Goal: Transaction & Acquisition: Book appointment/travel/reservation

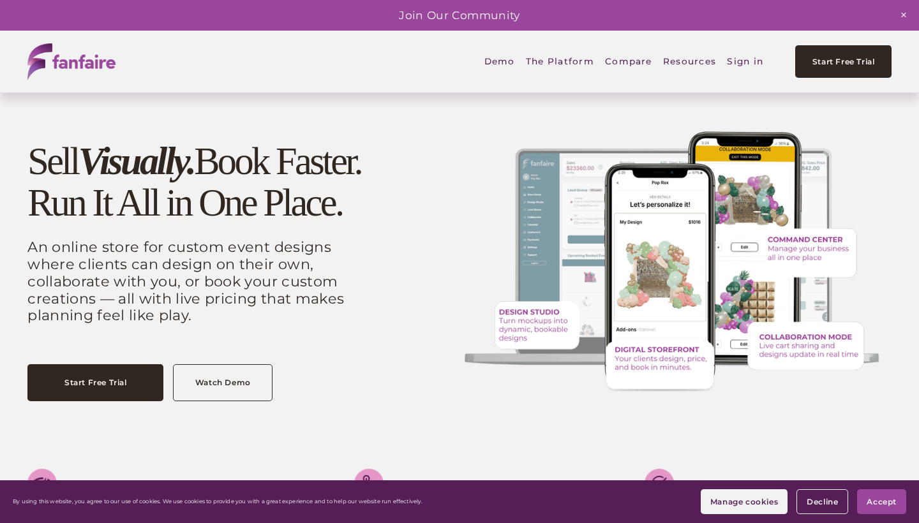
click at [737, 60] on link "Sign in" at bounding box center [745, 62] width 36 height 30
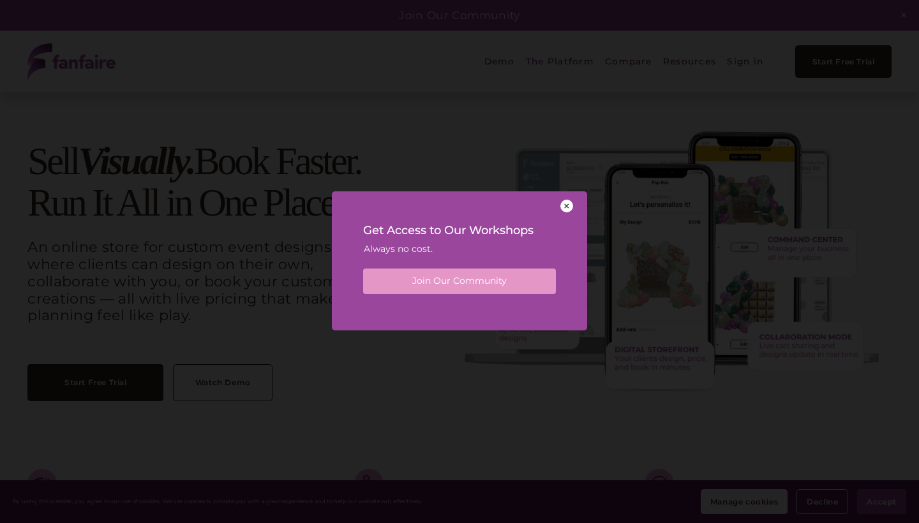
click at [571, 202] on div at bounding box center [566, 206] width 13 height 13
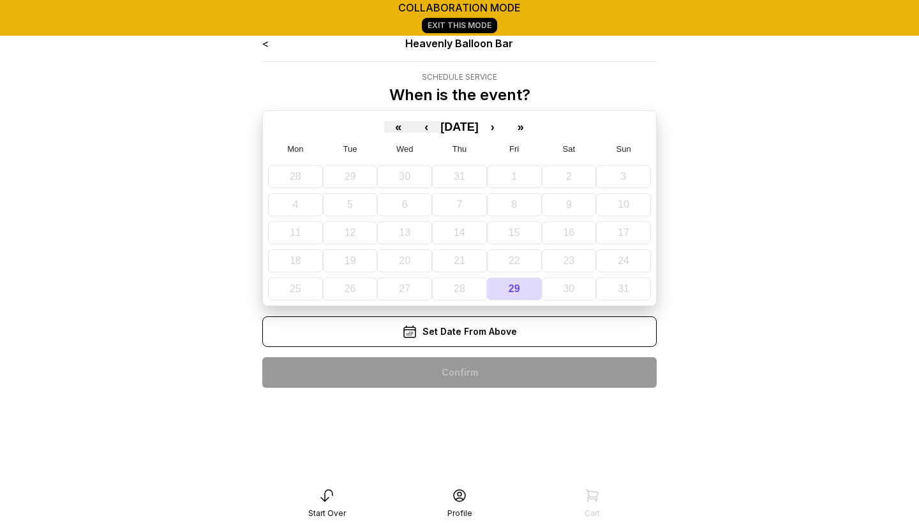
click at [496, 331] on div "Set Date From Above" at bounding box center [459, 332] width 394 height 31
click at [510, 382] on div "< Heavenly Balloon Bar Schedule Service When is the event? « ‹ August 2025 › » …" at bounding box center [459, 217] width 394 height 362
click at [502, 127] on button "›" at bounding box center [493, 126] width 28 height 11
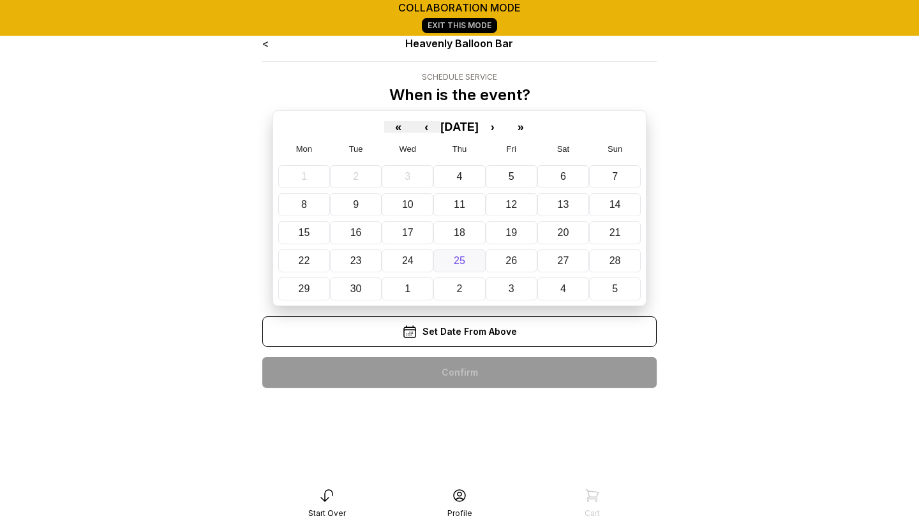
click at [441, 256] on button "25" at bounding box center [459, 261] width 52 height 23
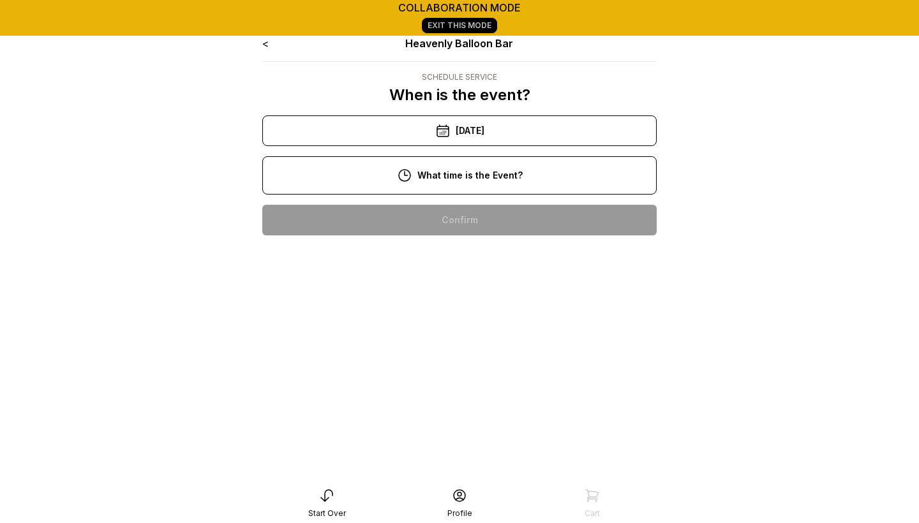
click at [456, 221] on div "10:00 am" at bounding box center [459, 220] width 374 height 31
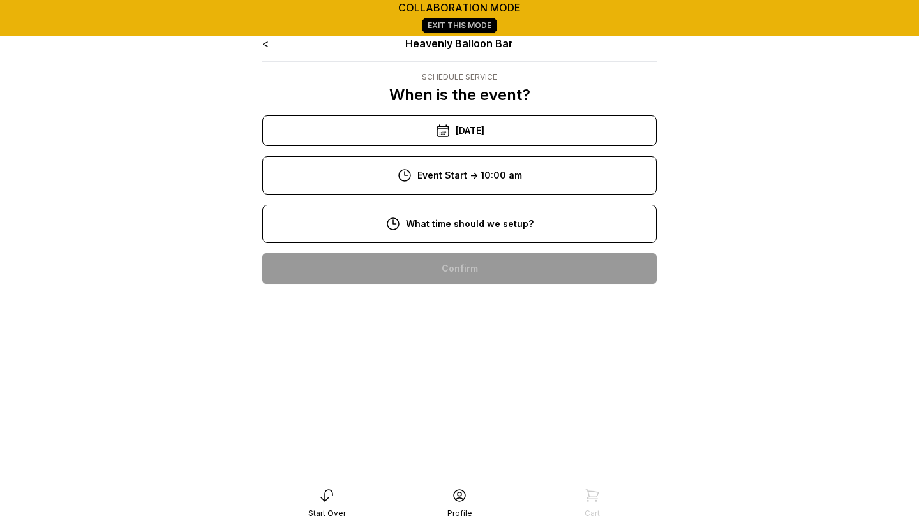
click at [469, 258] on div "8:00 am" at bounding box center [459, 268] width 374 height 31
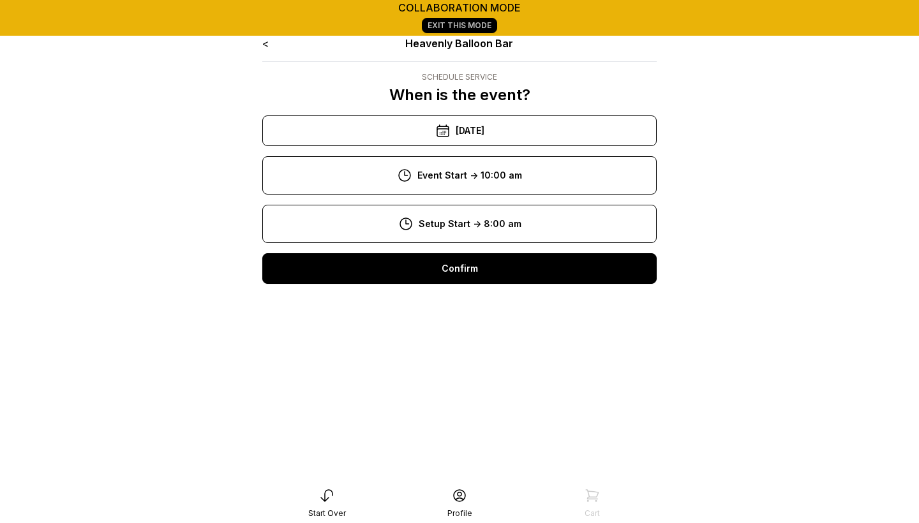
click at [474, 277] on div "Confirm" at bounding box center [459, 268] width 394 height 31
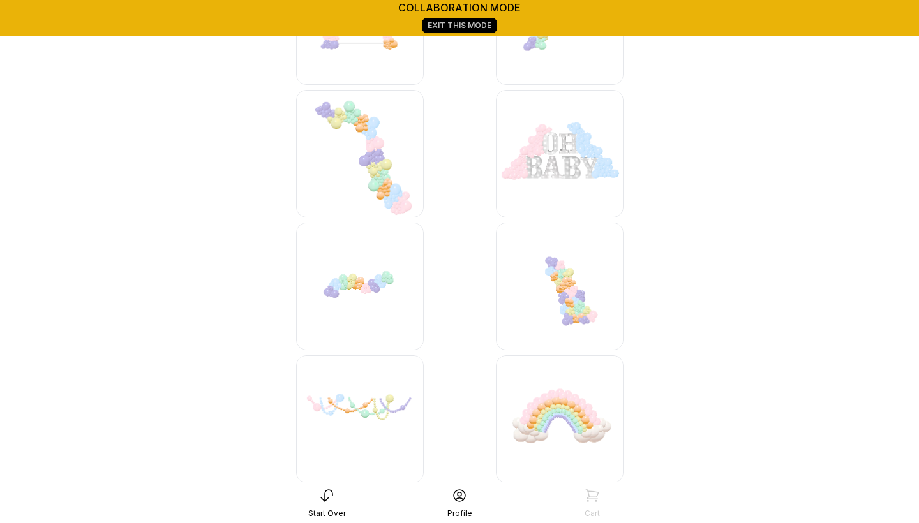
scroll to position [1213, 0]
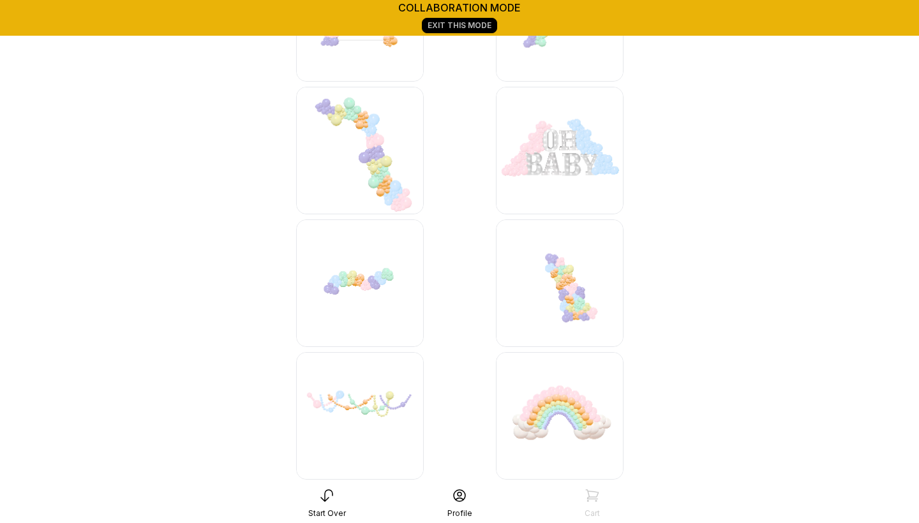
click at [376, 154] on img at bounding box center [360, 151] width 128 height 128
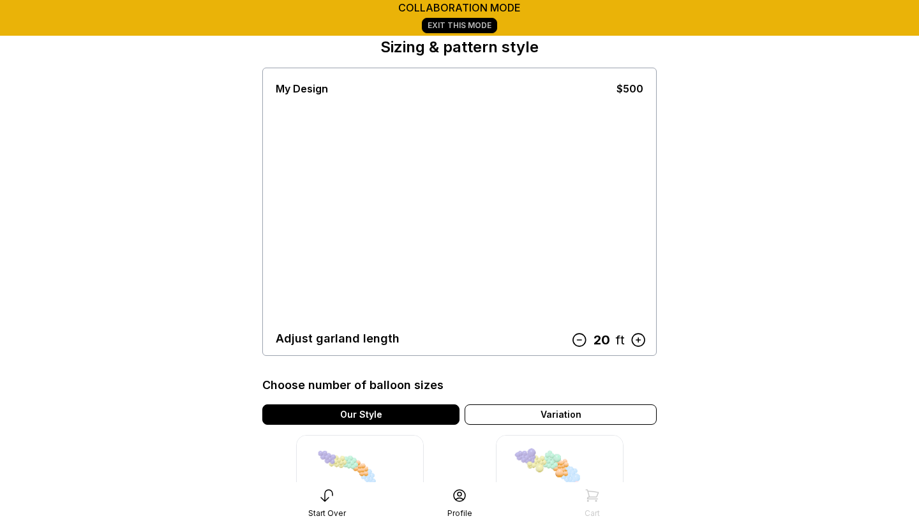
scroll to position [52, 0]
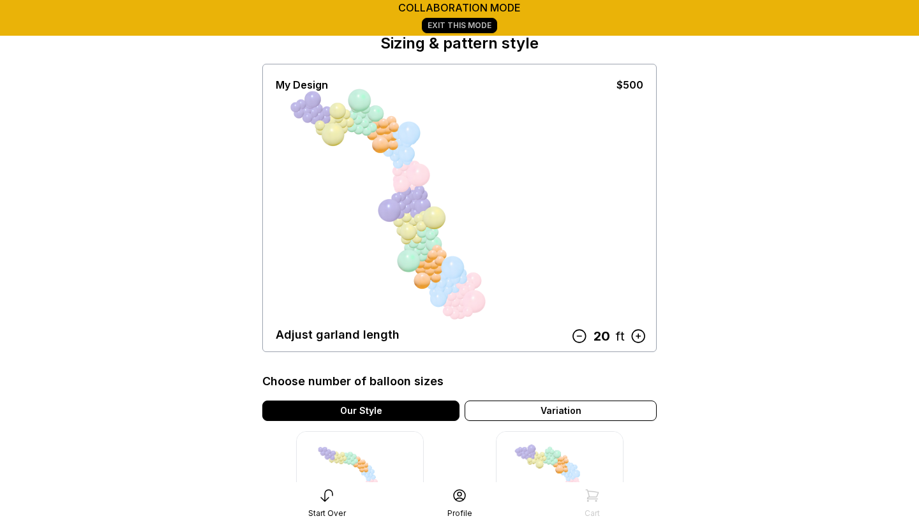
click at [581, 336] on icon at bounding box center [579, 336] width 17 height 17
click at [581, 336] on icon at bounding box center [582, 336] width 17 height 17
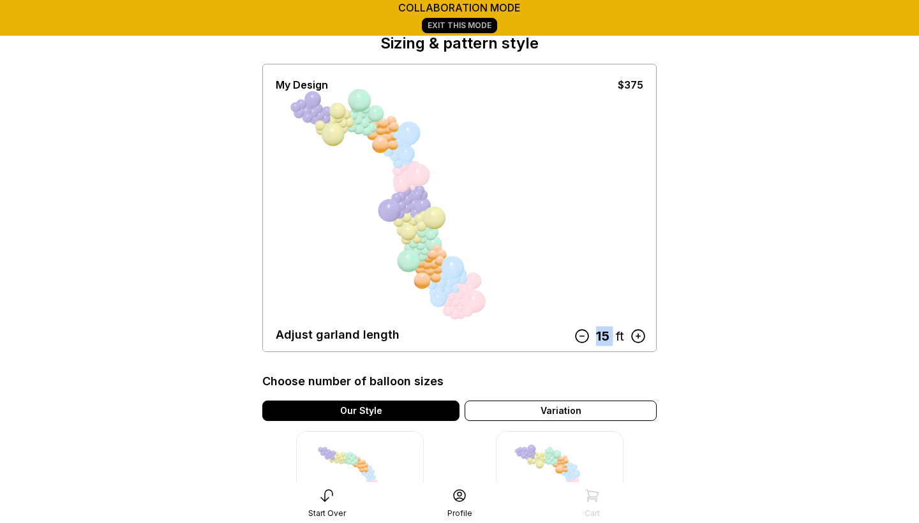
click at [581, 336] on icon at bounding box center [582, 336] width 17 height 17
click at [581, 336] on icon at bounding box center [584, 336] width 17 height 17
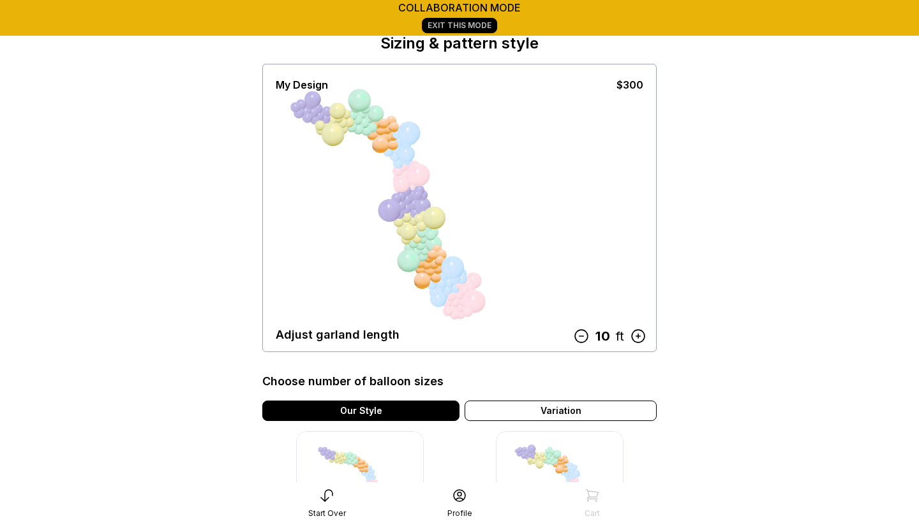
click at [824, 251] on main "collaboration mode Exit This Mode < Heavenly Balloon Bar Design Sizing & patter…" at bounding box center [459, 409] width 919 height 922
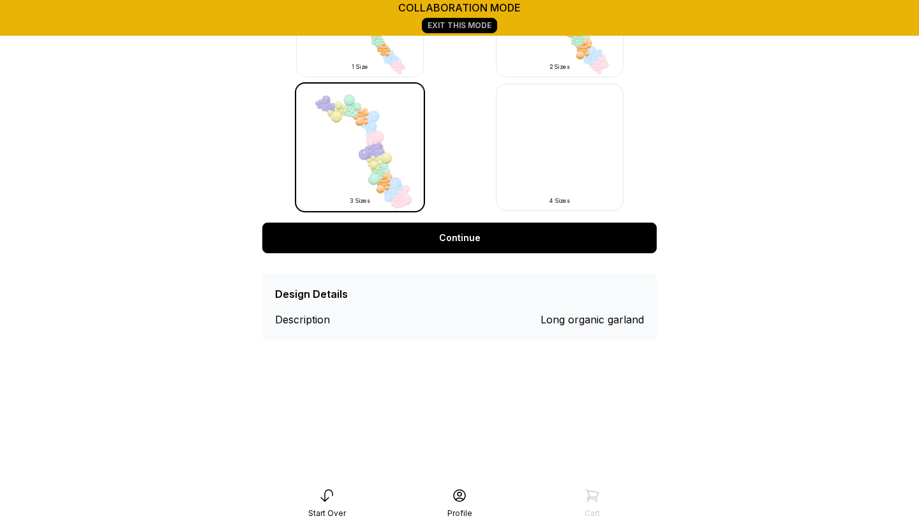
scroll to position [535, 0]
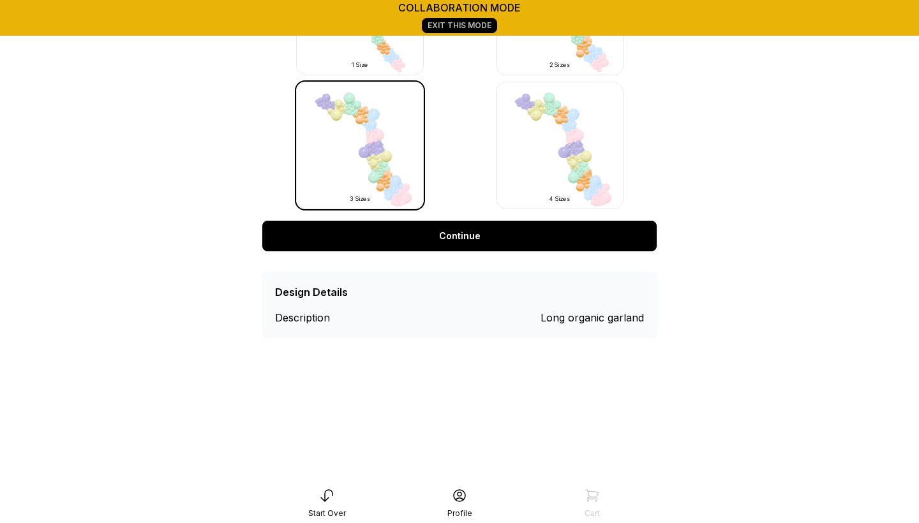
click at [563, 233] on link "Continue" at bounding box center [459, 236] width 394 height 31
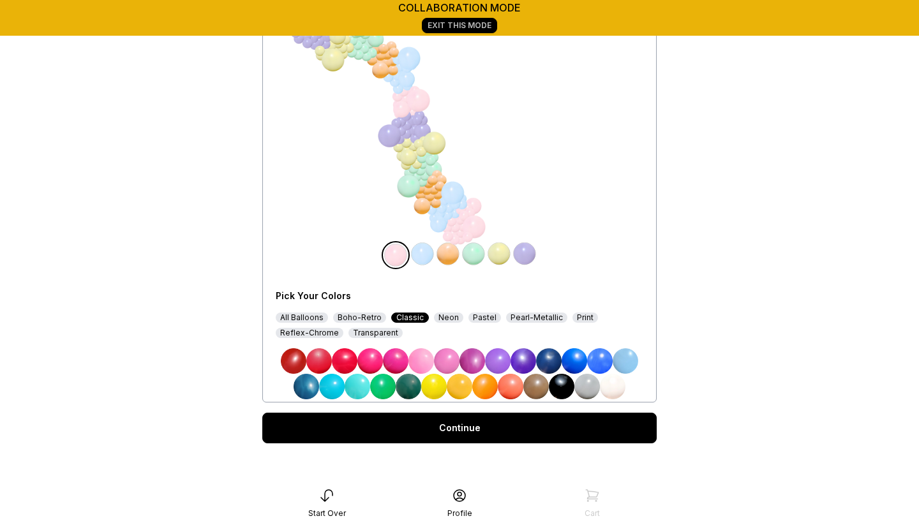
scroll to position [143, 0]
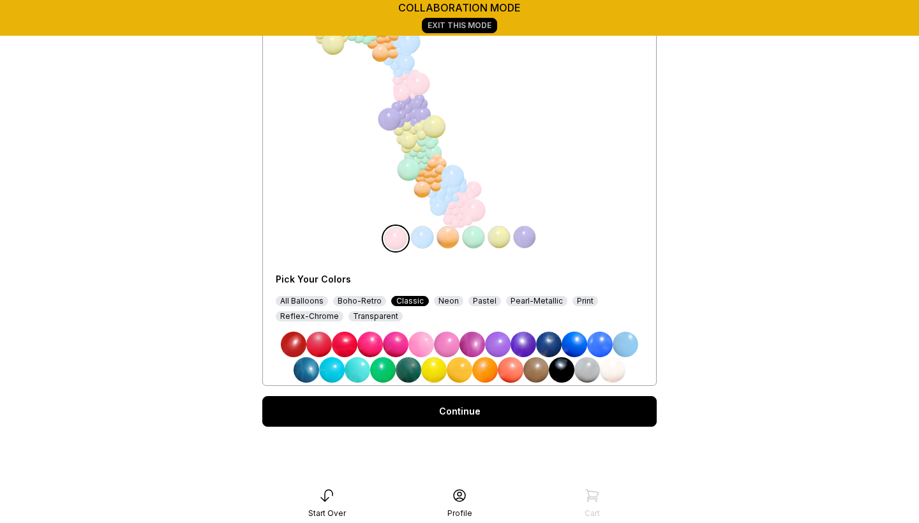
click at [526, 234] on img at bounding box center [525, 238] width 26 height 26
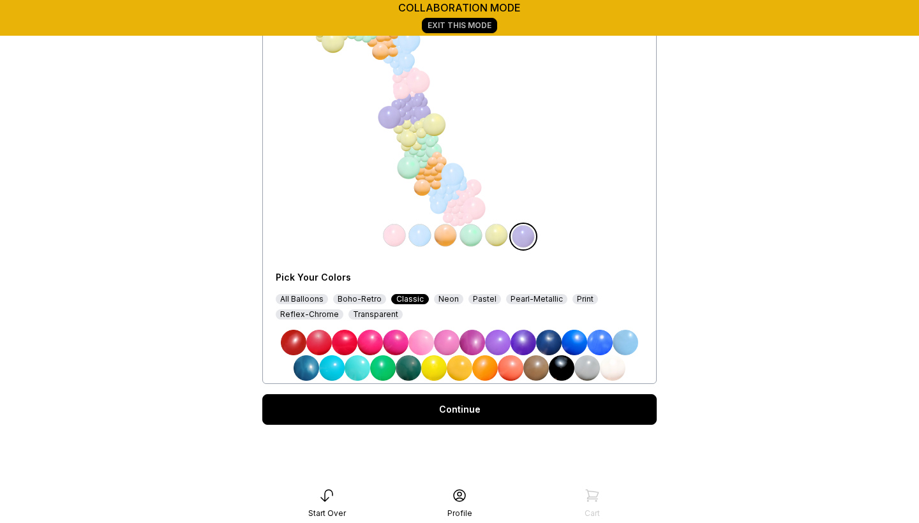
scroll to position [145, 0]
click at [475, 294] on div "Pastel" at bounding box center [484, 299] width 33 height 10
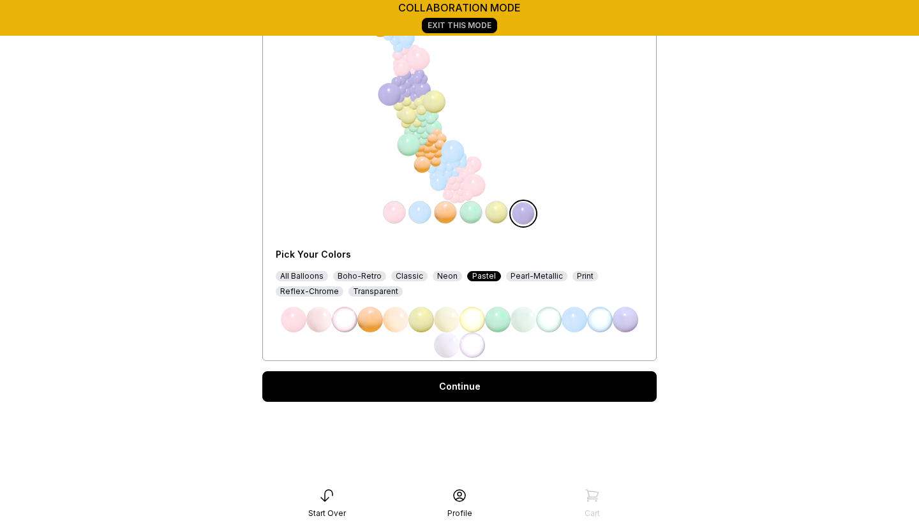
scroll to position [173, 0]
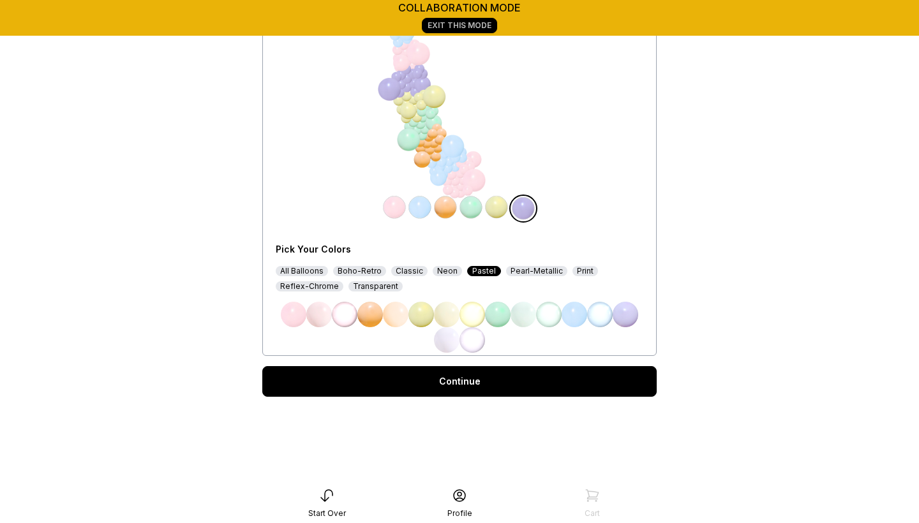
click at [625, 316] on img at bounding box center [626, 315] width 26 height 26
click at [496, 209] on img at bounding box center [497, 208] width 26 height 26
click at [523, 265] on div "Pick Your Colors All Balloons Boho-Retro Classic Neon Pastel Pearl-Metallic Pri…" at bounding box center [460, 293] width 368 height 120
click at [523, 269] on div "Pearl-Metallic" at bounding box center [536, 271] width 61 height 10
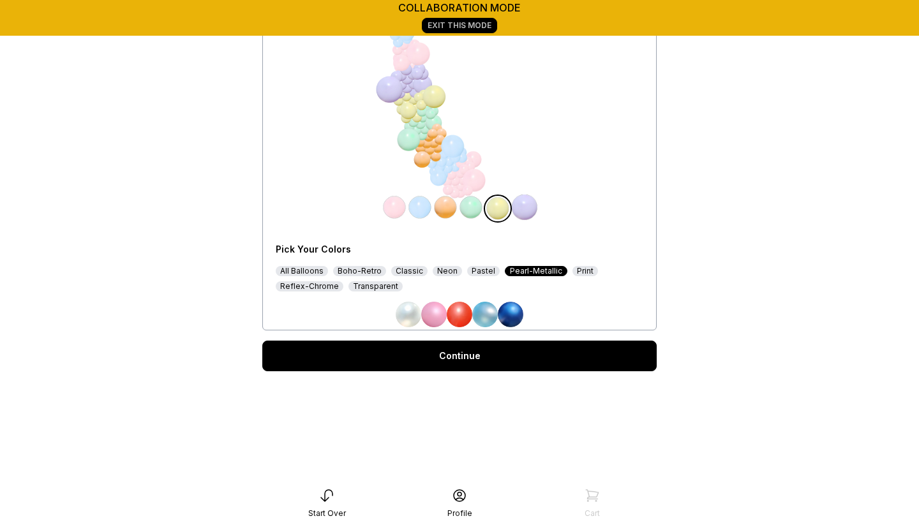
click at [399, 269] on div "Classic" at bounding box center [409, 271] width 36 height 10
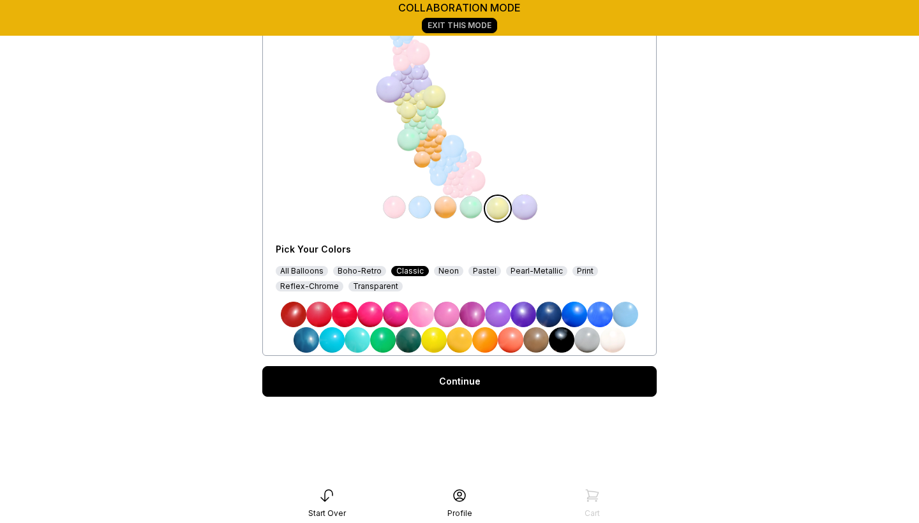
click at [615, 340] on img at bounding box center [613, 340] width 26 height 26
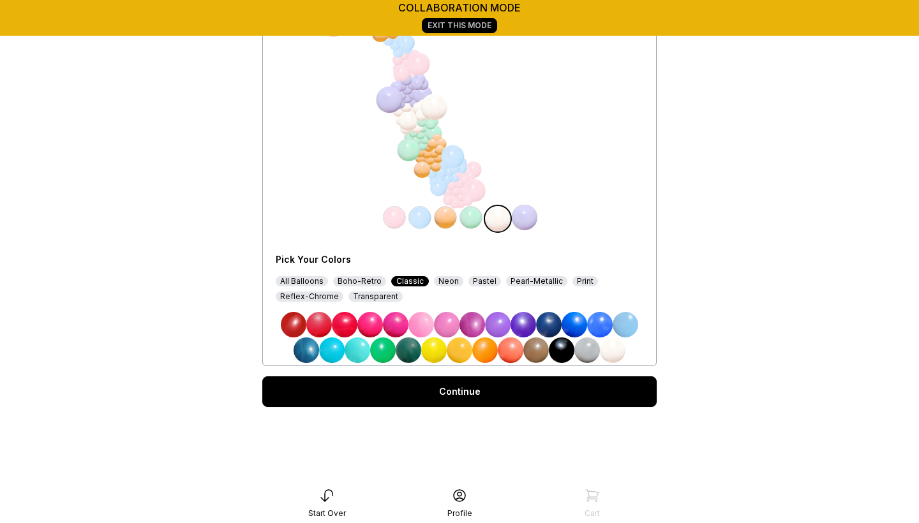
scroll to position [156, 0]
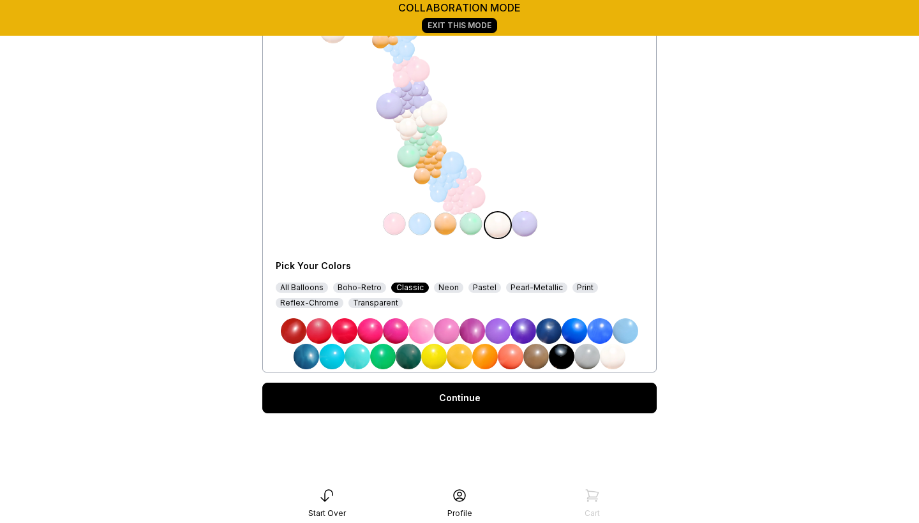
click at [311, 303] on div "Reflex-Chrome" at bounding box center [310, 303] width 68 height 10
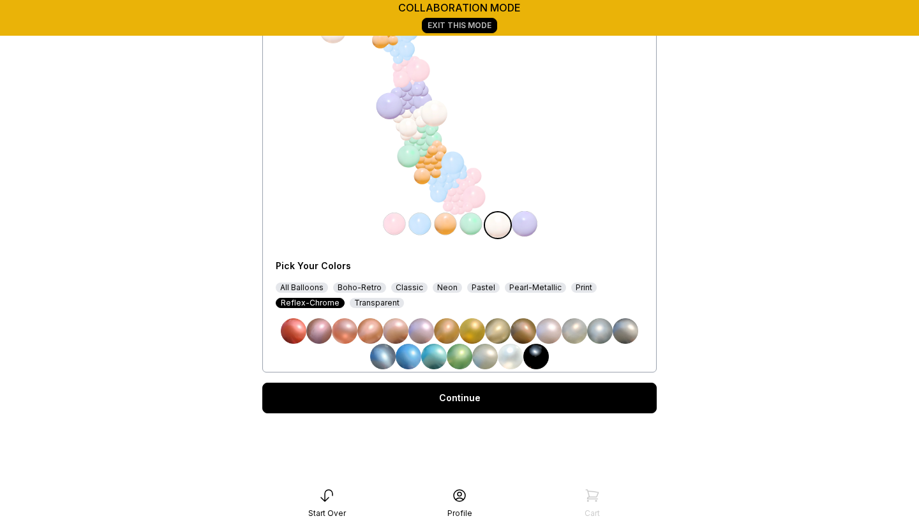
click at [472, 224] on img at bounding box center [471, 224] width 26 height 26
click at [440, 226] on img at bounding box center [446, 224] width 26 height 26
click at [514, 357] on img at bounding box center [511, 357] width 26 height 26
click at [599, 331] on img at bounding box center [600, 331] width 26 height 26
click at [633, 327] on img at bounding box center [626, 331] width 26 height 26
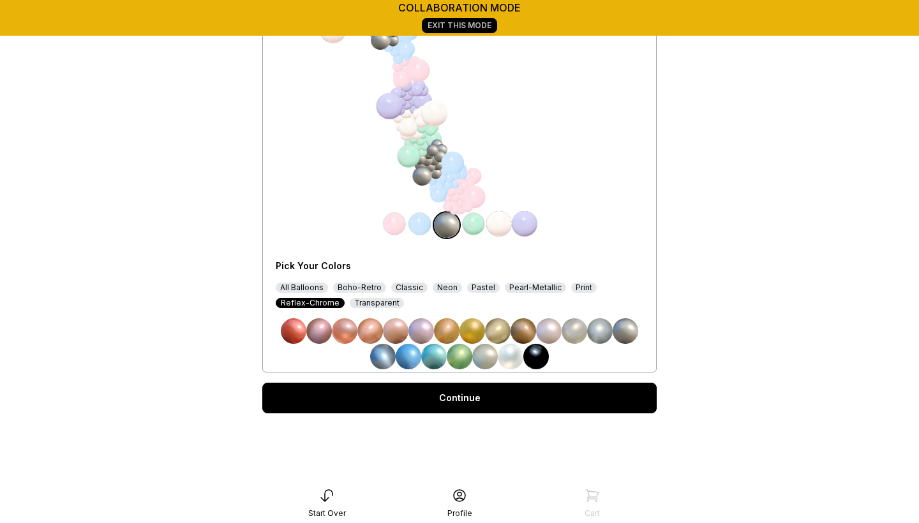
click at [544, 333] on img at bounding box center [549, 331] width 26 height 26
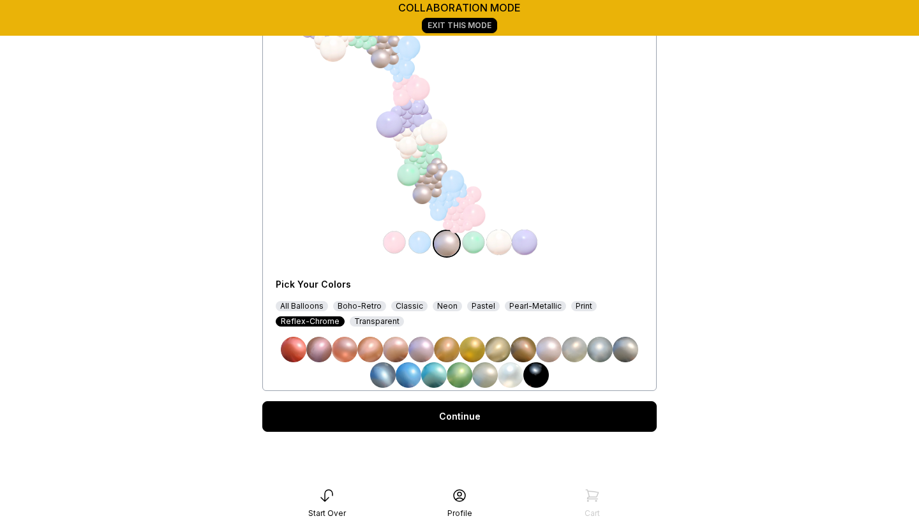
scroll to position [139, 0]
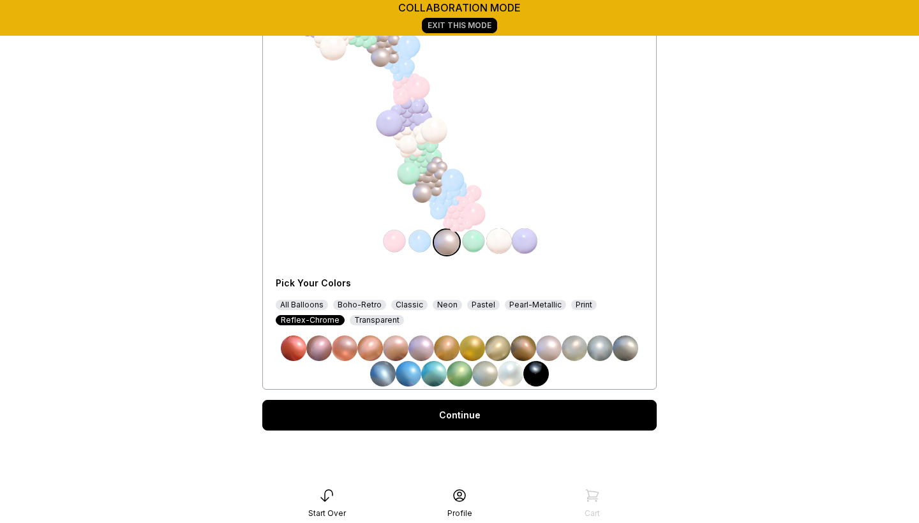
click at [312, 302] on div "All Balloons" at bounding box center [302, 305] width 52 height 10
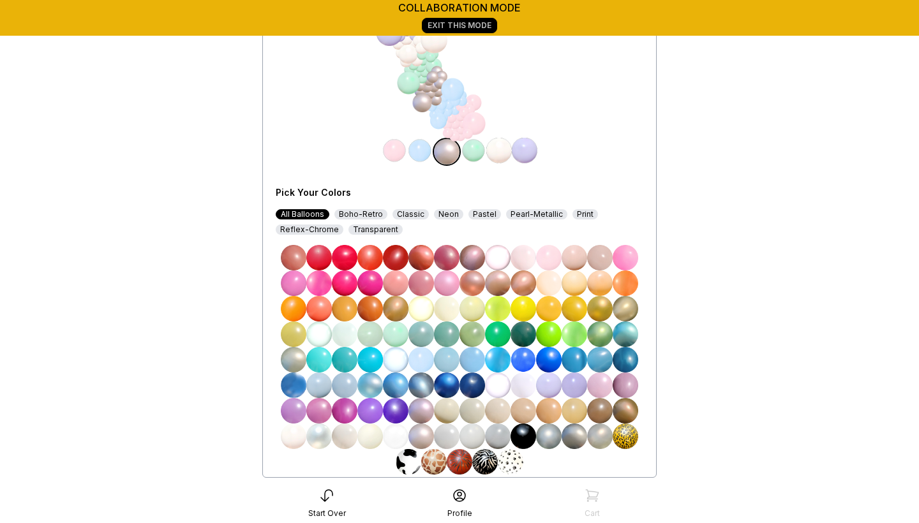
scroll to position [214, 0]
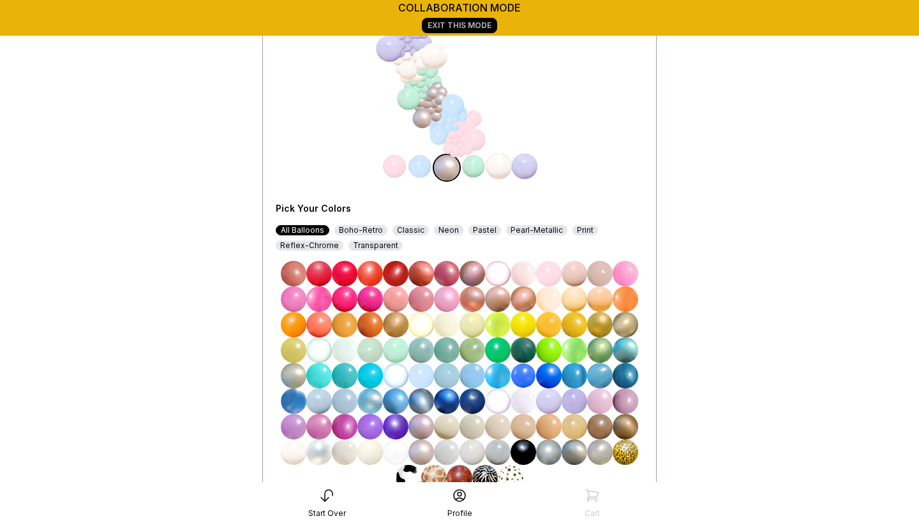
click at [475, 170] on img at bounding box center [474, 167] width 26 height 26
click at [475, 170] on img at bounding box center [472, 168] width 26 height 26
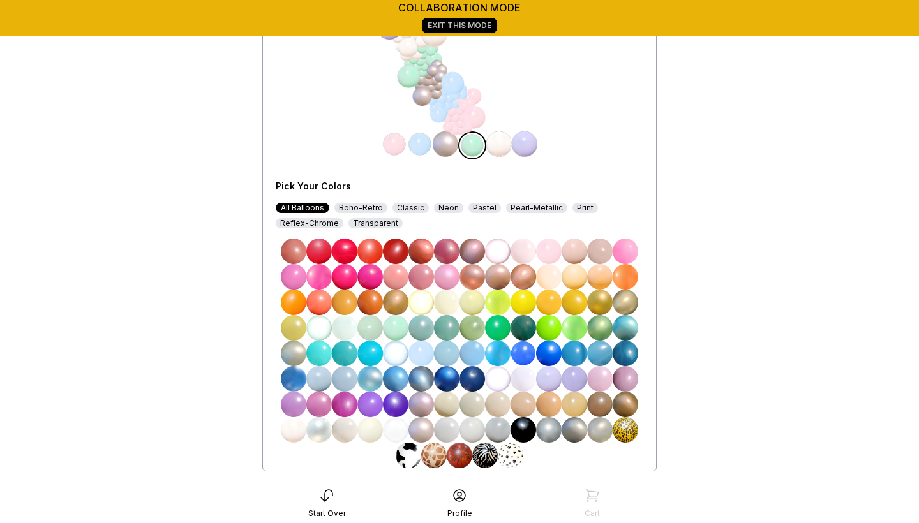
scroll to position [238, 0]
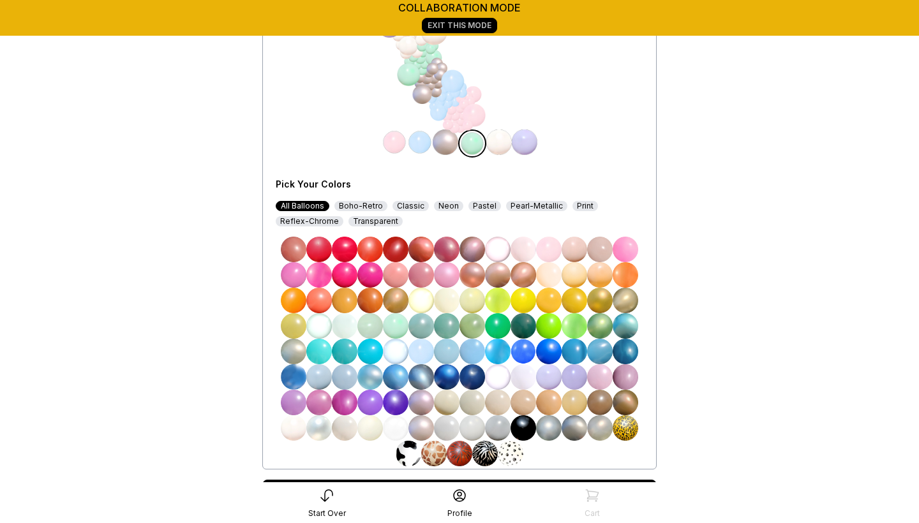
click at [349, 327] on img at bounding box center [345, 326] width 26 height 26
click at [394, 333] on img at bounding box center [396, 326] width 26 height 26
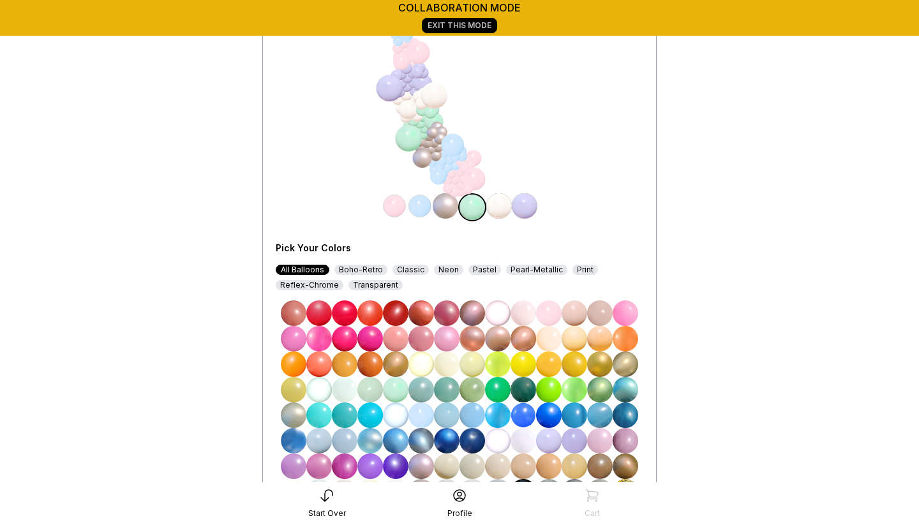
scroll to position [173, 0]
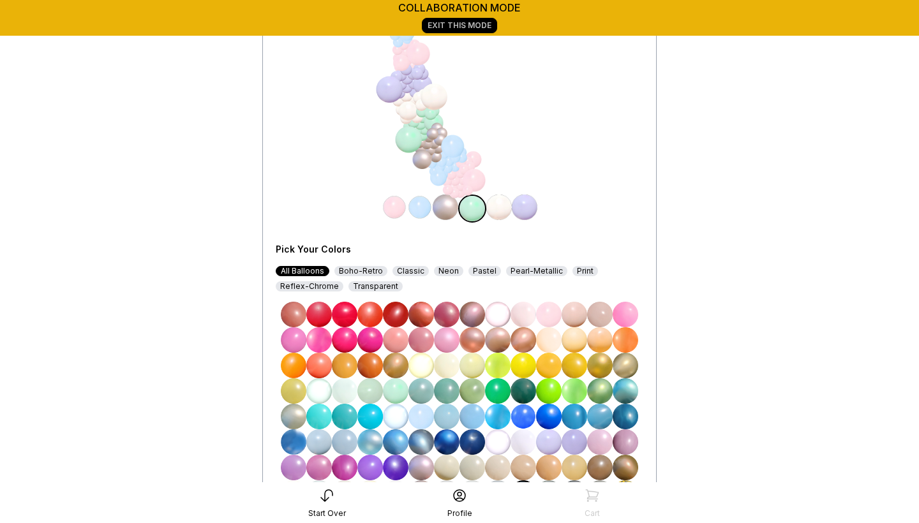
click at [420, 206] on img at bounding box center [420, 208] width 26 height 26
click at [417, 208] on img at bounding box center [421, 209] width 26 height 26
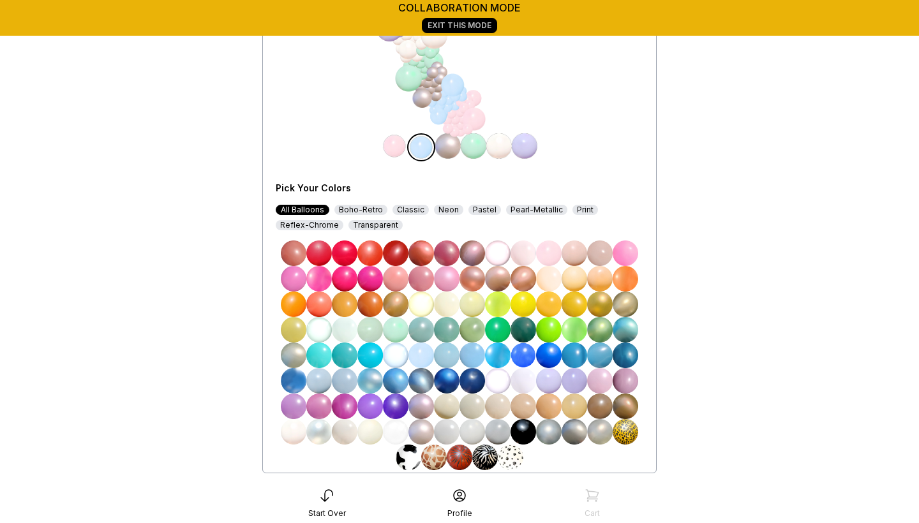
scroll to position [239, 0]
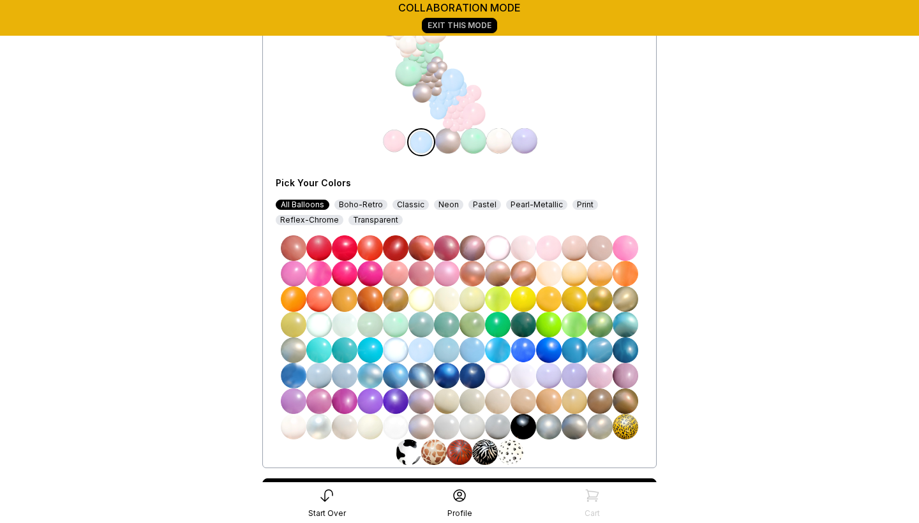
click at [283, 427] on img at bounding box center [294, 427] width 26 height 26
click at [397, 140] on img at bounding box center [395, 141] width 26 height 26
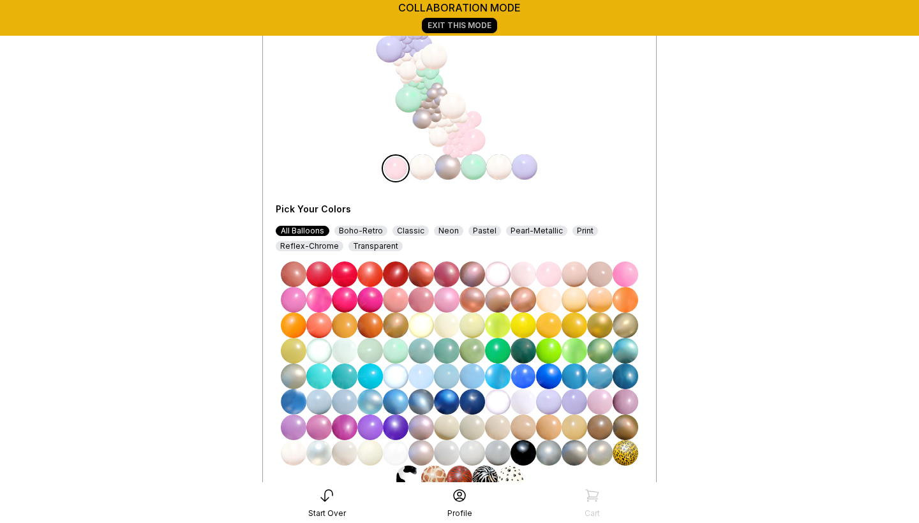
scroll to position [211, 0]
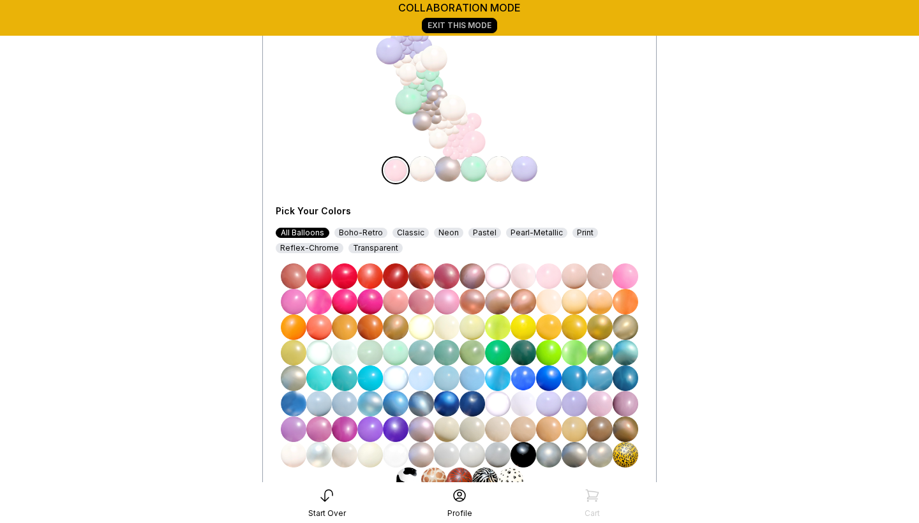
click at [523, 175] on img at bounding box center [525, 169] width 26 height 26
click at [523, 168] on img at bounding box center [524, 171] width 26 height 26
click at [479, 232] on div "Pastel" at bounding box center [484, 233] width 33 height 10
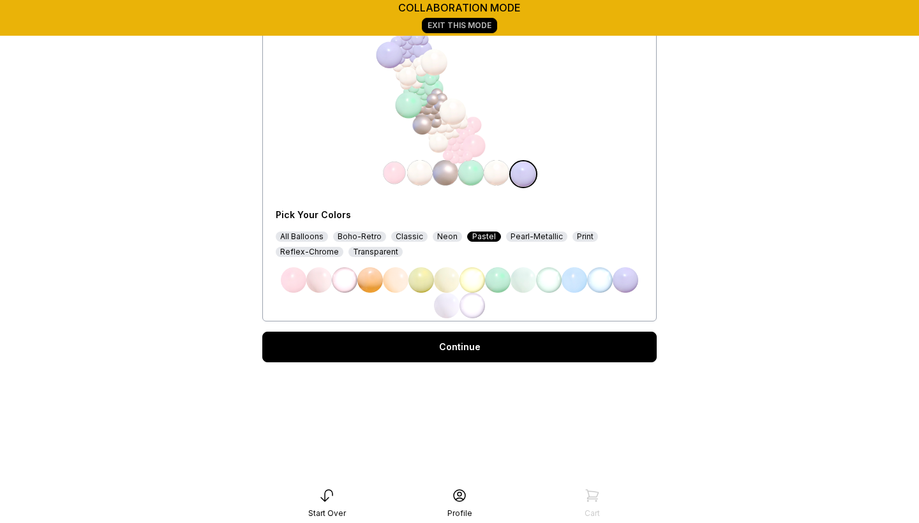
click at [396, 176] on img at bounding box center [395, 173] width 26 height 26
click at [628, 283] on img at bounding box center [626, 280] width 26 height 26
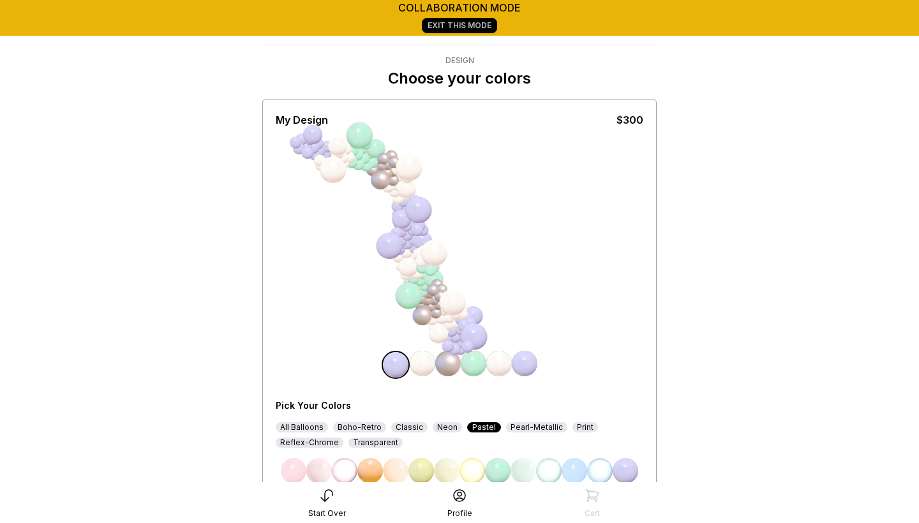
scroll to position [25, 0]
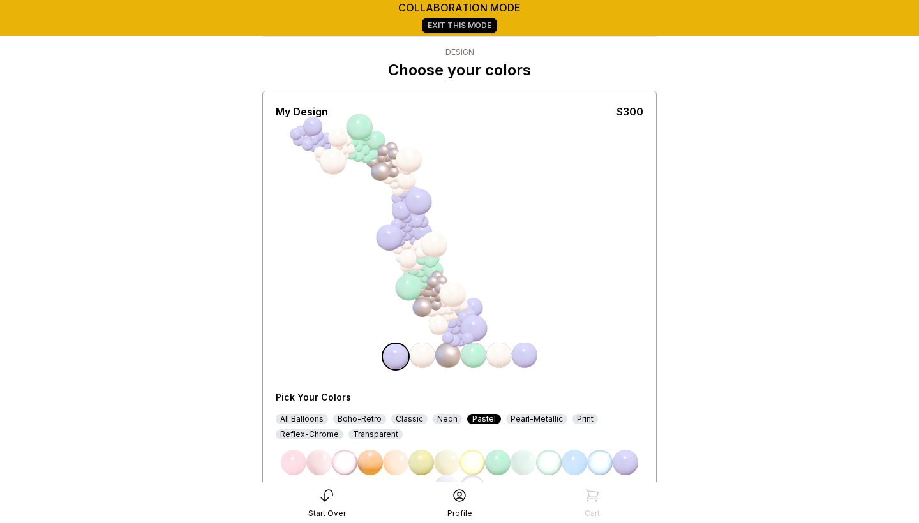
click at [616, 229] on div "My Design $300 Pick Your Colors All Balloons Boho-Retro Classic Neon Pastel Pea…" at bounding box center [460, 297] width 368 height 407
click at [773, 274] on main "collaboration mode Exit This Mode < Heavenly Balloon Bar Design Choose your col…" at bounding box center [459, 289] width 919 height 629
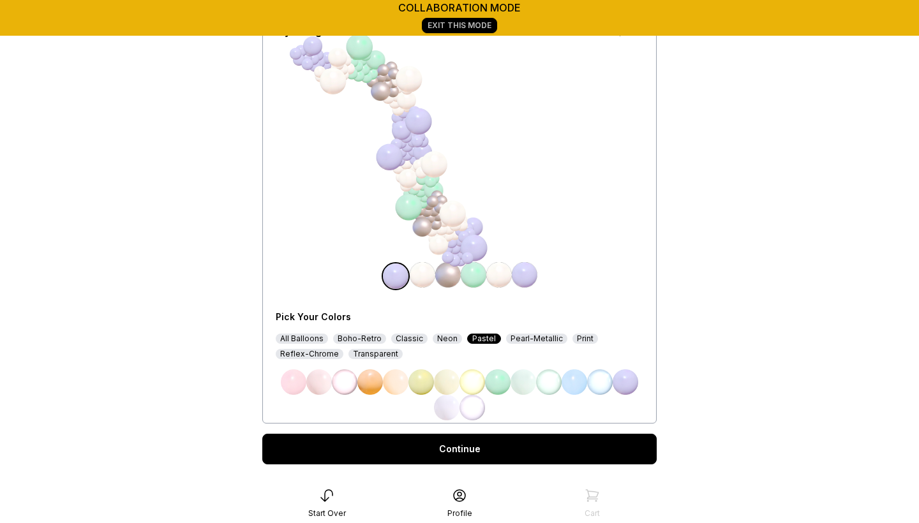
scroll to position [112, 0]
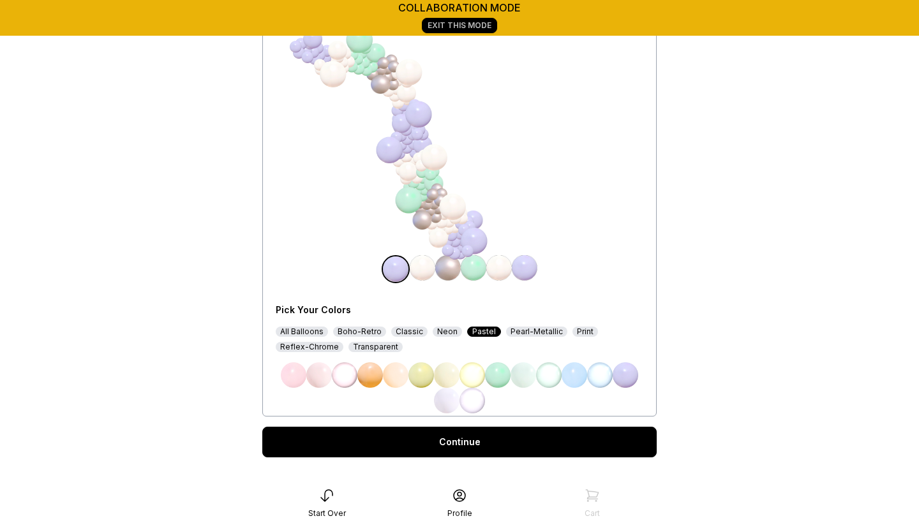
click at [556, 436] on link "Continue" at bounding box center [459, 442] width 394 height 31
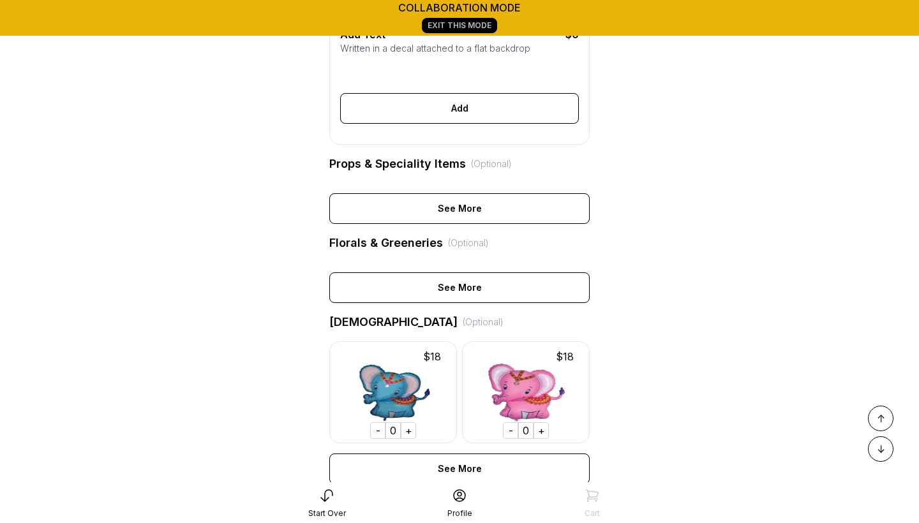
scroll to position [450, 0]
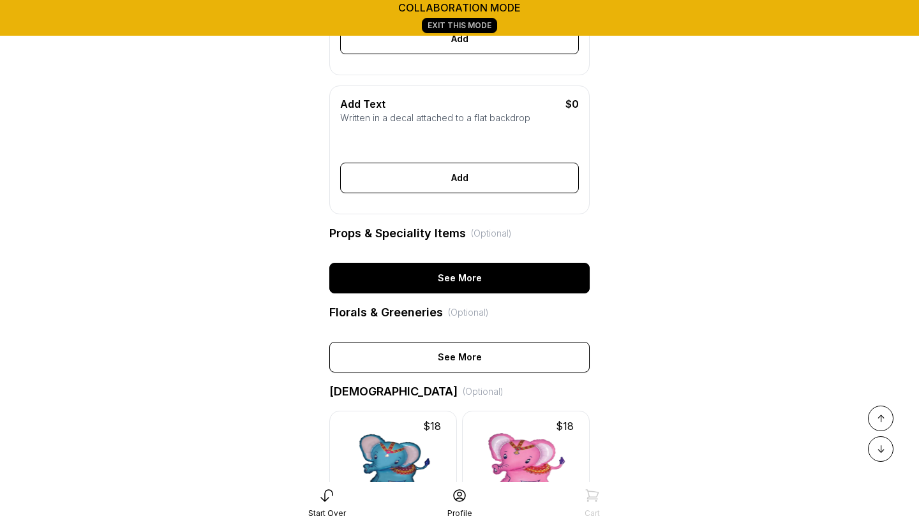
click at [515, 263] on div "See More" at bounding box center [459, 278] width 260 height 31
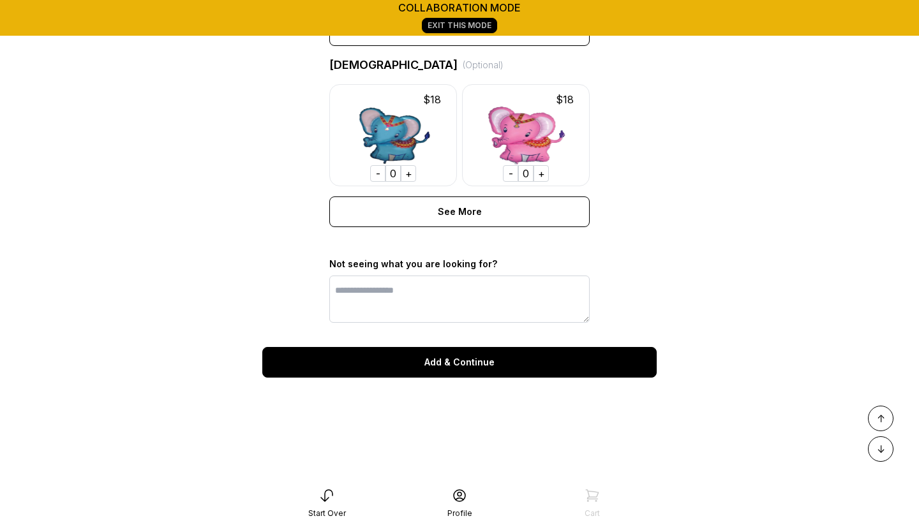
scroll to position [751, 0]
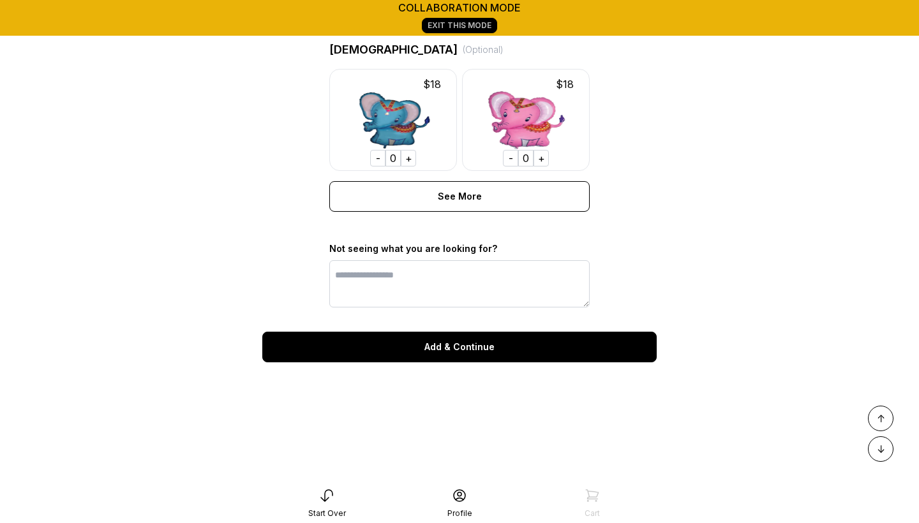
click at [521, 338] on div "Add & Continue" at bounding box center [459, 347] width 394 height 31
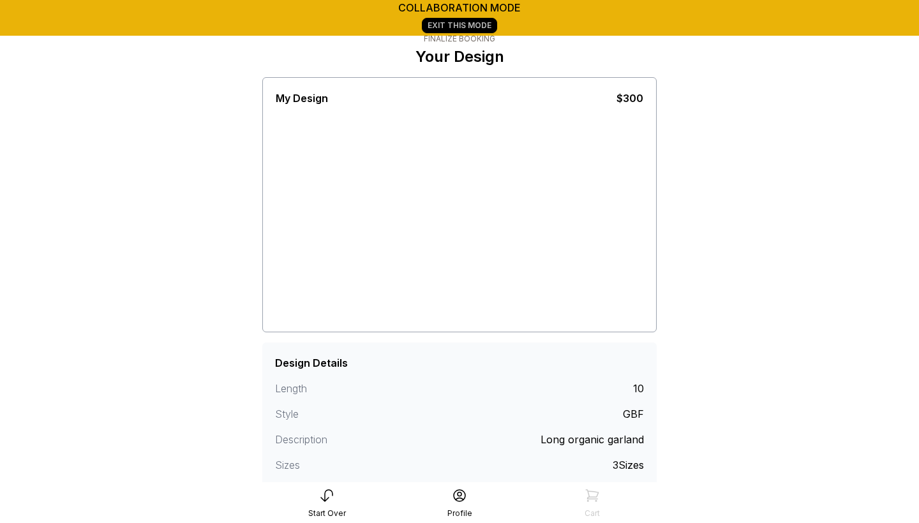
scroll to position [24, 0]
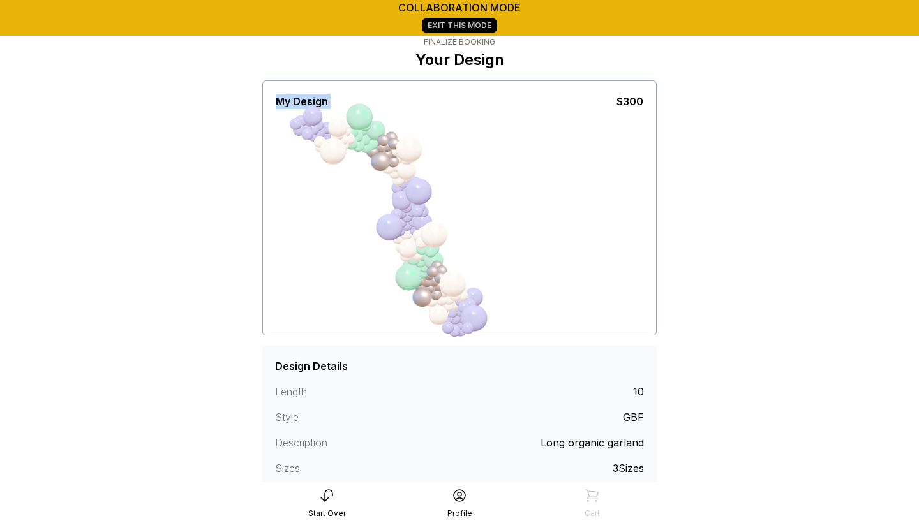
drag, startPoint x: 267, startPoint y: 106, endPoint x: 294, endPoint y: 109, distance: 27.6
click at [294, 109] on div "My Design $300 screenshot clear" at bounding box center [459, 207] width 394 height 255
click at [220, 110] on main "collaboration mode Exit This Mode < Heavenly Balloon Bar Finalize Booking Your …" at bounding box center [459, 302] width 919 height 653
